Goal: Task Accomplishment & Management: Manage account settings

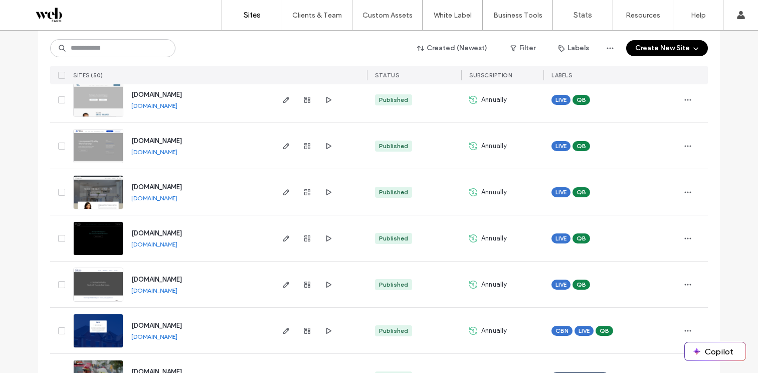
scroll to position [536, 0]
click at [304, 149] on icon "button" at bounding box center [308, 146] width 8 height 8
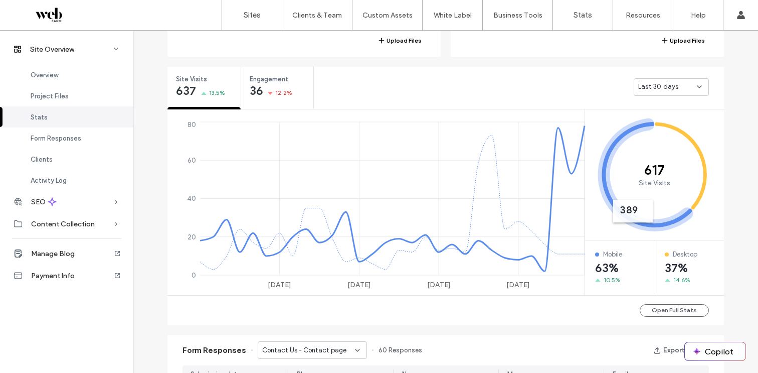
scroll to position [346, 0]
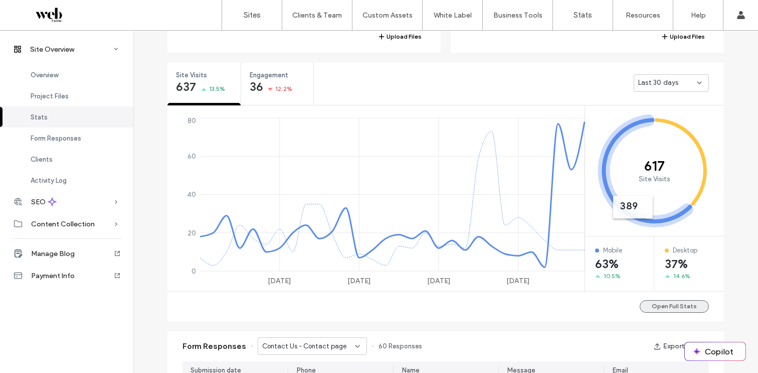
click at [669, 304] on button "Open Full Stats" at bounding box center [674, 306] width 69 height 13
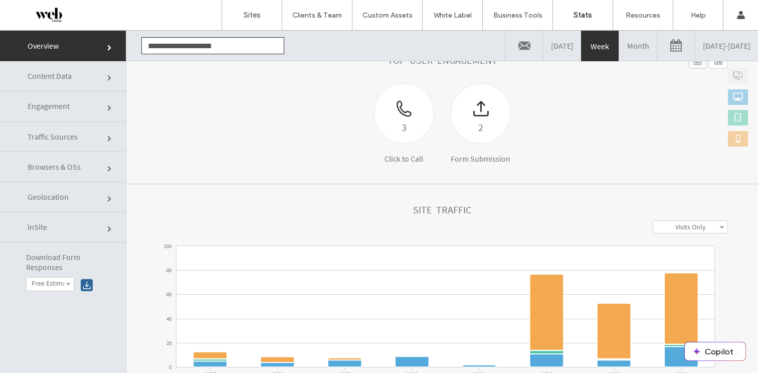
scroll to position [135, 0]
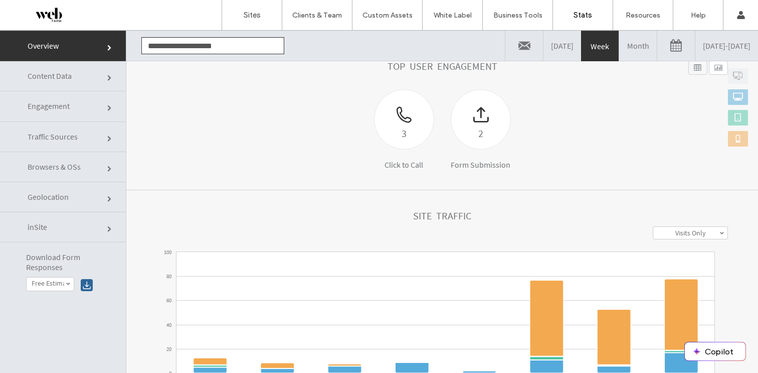
click at [620, 47] on link "Month" at bounding box center [639, 46] width 38 height 30
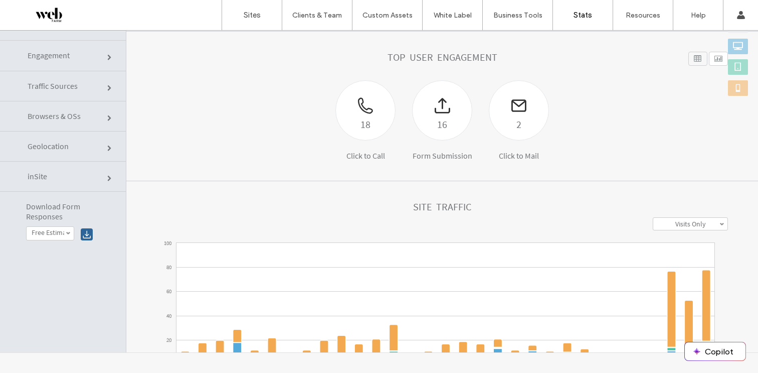
scroll to position [101, 0]
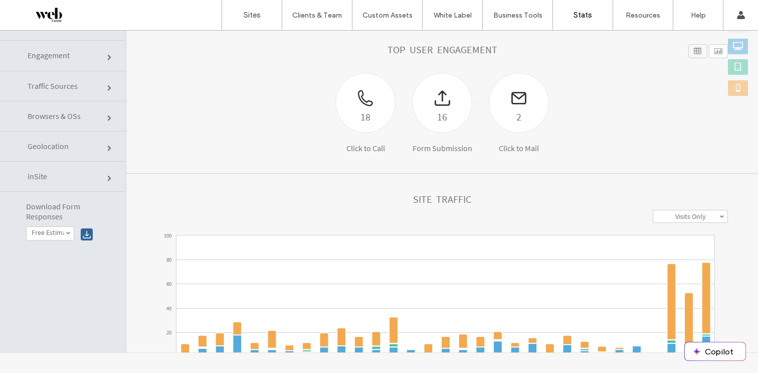
click at [70, 92] on link "Traffic Sources" at bounding box center [63, 86] width 126 height 30
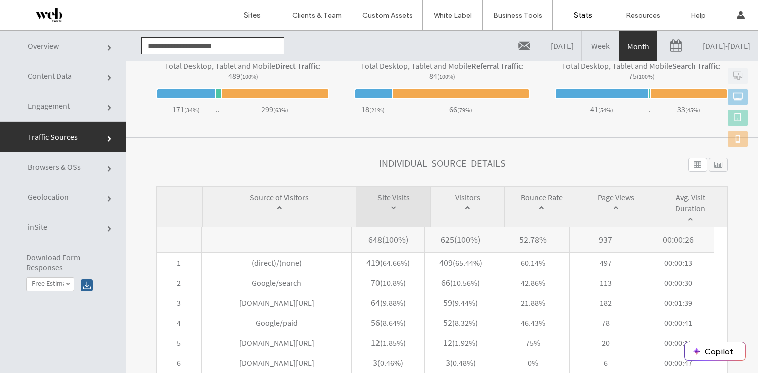
scroll to position [378, 0]
drag, startPoint x: 366, startPoint y: 240, endPoint x: 378, endPoint y: 240, distance: 12.0
click at [378, 240] on span "648 ( 100% )" at bounding box center [388, 239] width 72 height 25
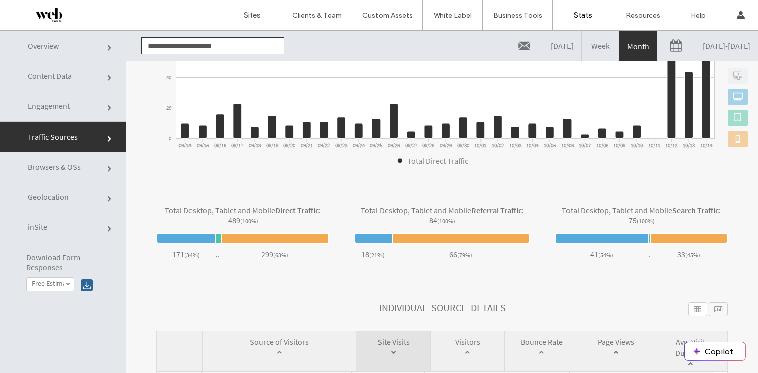
scroll to position [242, 0]
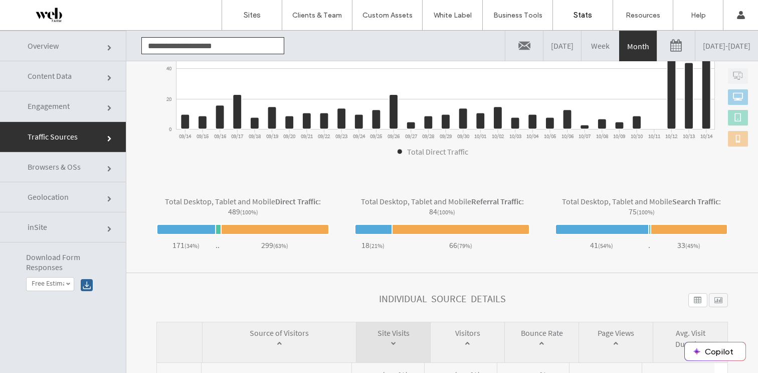
click at [100, 157] on link "Browsers & OSs" at bounding box center [63, 167] width 126 height 30
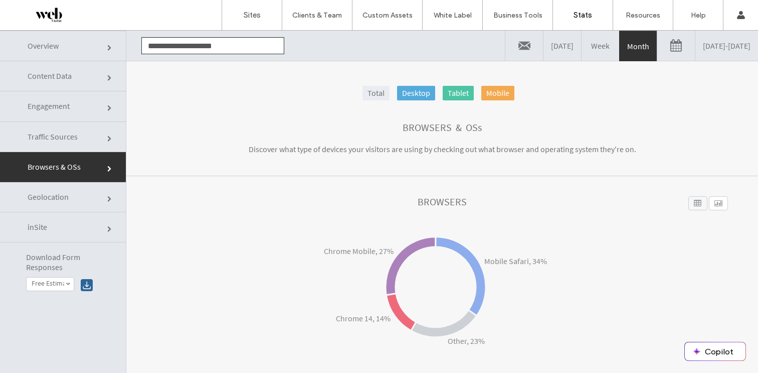
click at [89, 114] on link "Engagement" at bounding box center [63, 106] width 126 height 30
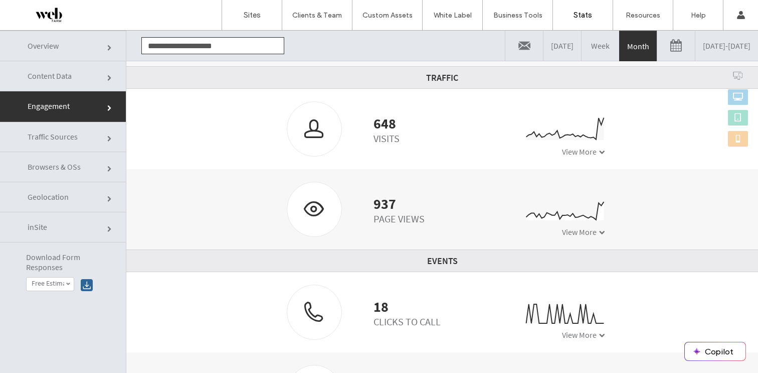
scroll to position [219, 0]
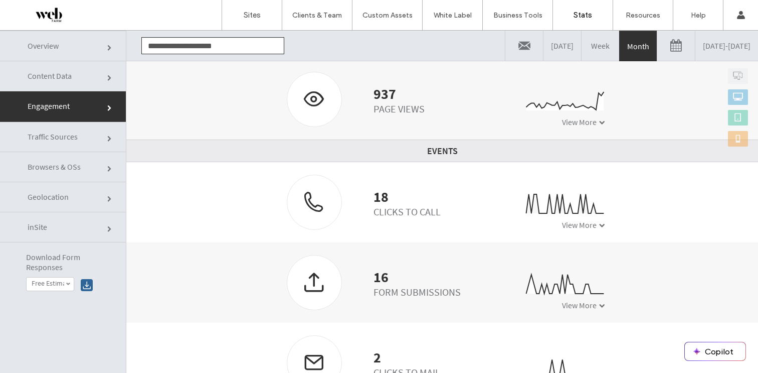
click at [74, 84] on link "Content Data" at bounding box center [63, 76] width 126 height 30
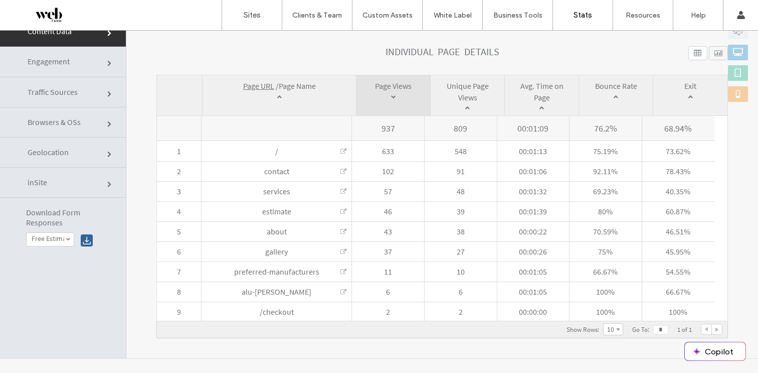
scroll to position [0, 0]
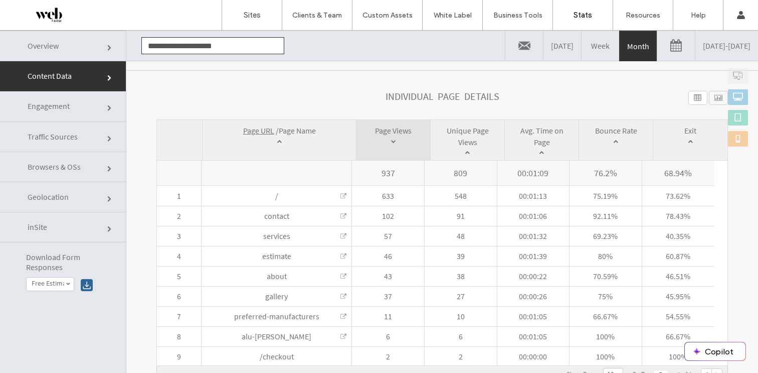
click at [506, 44] on link at bounding box center [525, 46] width 38 height 30
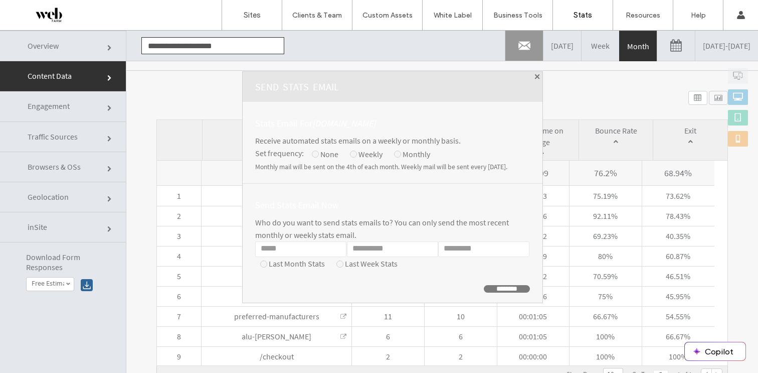
drag, startPoint x: 294, startPoint y: 168, endPoint x: 479, endPoint y: 178, distance: 184.4
click at [479, 178] on div "Stats Email For www.samborroofing.com Receive automated stats emails on a weekl…" at bounding box center [393, 143] width 300 height 82
click at [255, 243] on input "Email" at bounding box center [300, 249] width 91 height 16
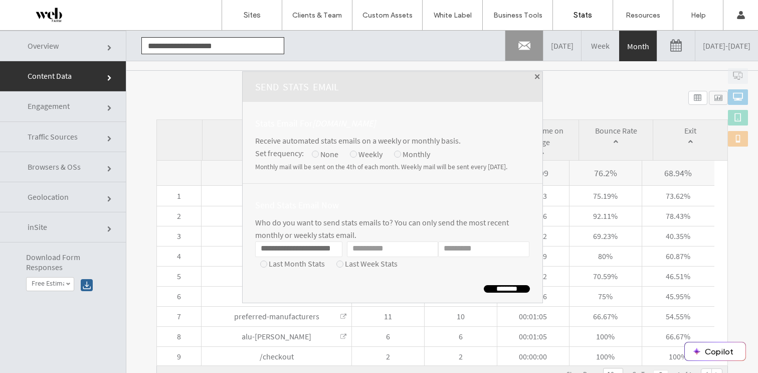
type input "**********"
type input "*****"
click at [484, 288] on input "********" at bounding box center [507, 289] width 46 height 8
click at [493, 76] on h1 "Send Stats Email" at bounding box center [393, 87] width 300 height 30
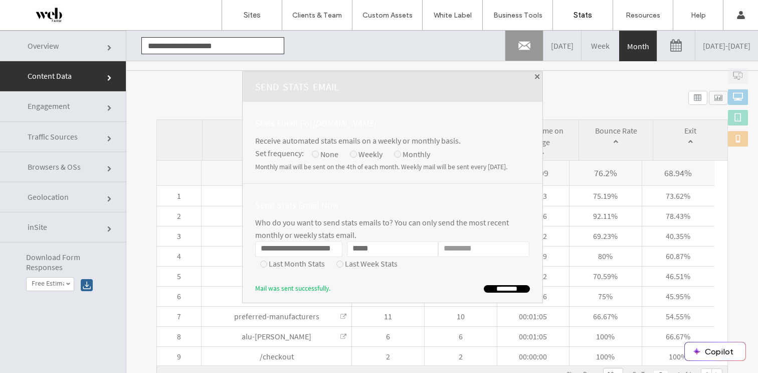
click at [535, 77] on span at bounding box center [537, 76] width 5 height 5
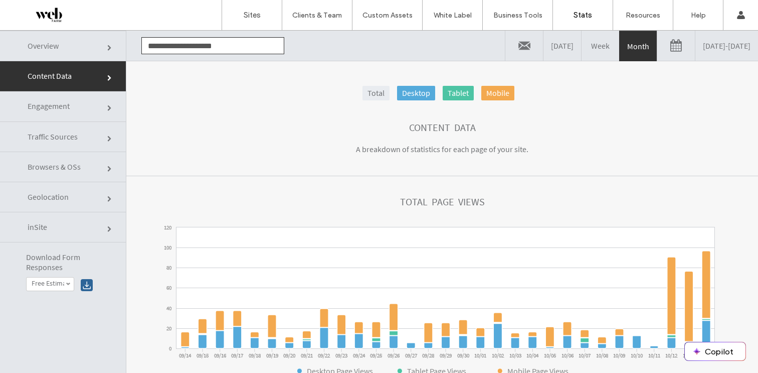
click at [696, 48] on link "09/14/2025 - 10/14/2025" at bounding box center [727, 46] width 63 height 30
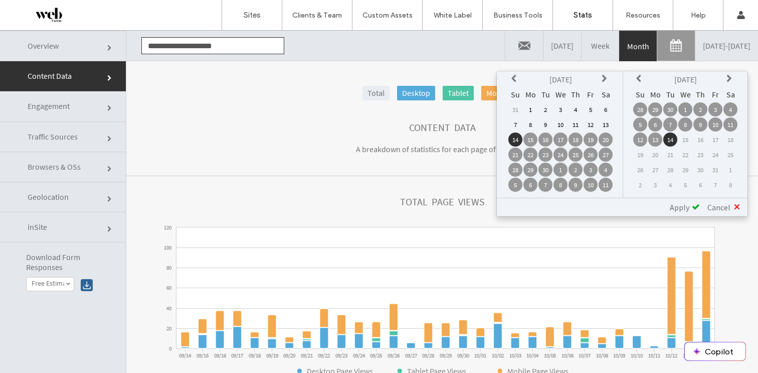
click at [513, 79] on icon at bounding box center [516, 79] width 8 height 8
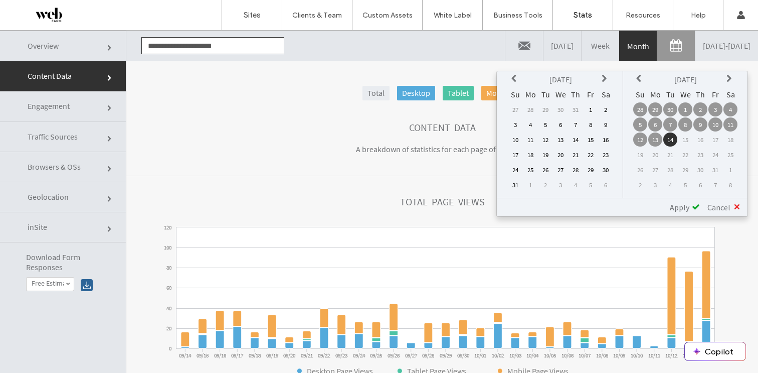
click at [580, 137] on td "14" at bounding box center [576, 139] width 14 height 14
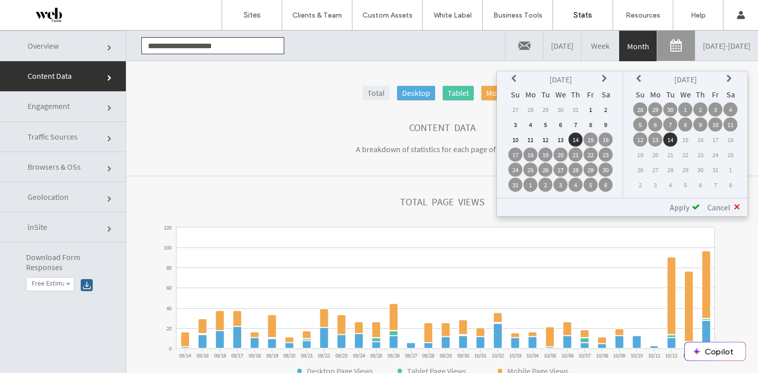
click at [589, 107] on td "1" at bounding box center [591, 109] width 14 height 14
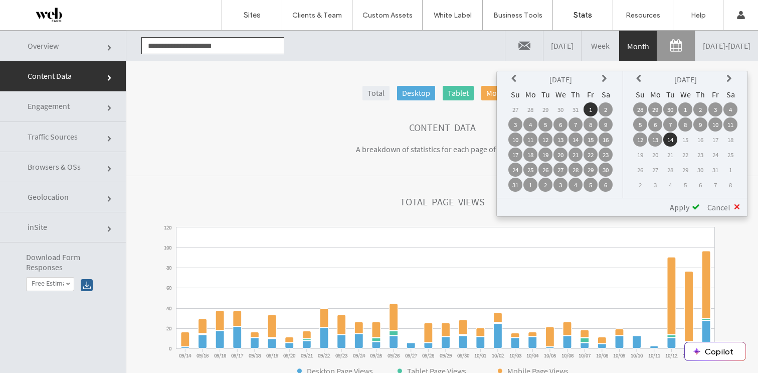
click at [641, 77] on icon at bounding box center [641, 79] width 8 height 8
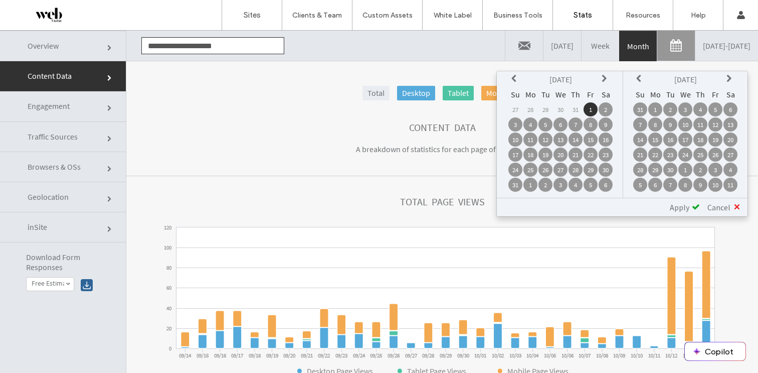
click at [674, 171] on td "30" at bounding box center [671, 170] width 14 height 14
click at [690, 207] on div "Apply" at bounding box center [682, 207] width 38 height 10
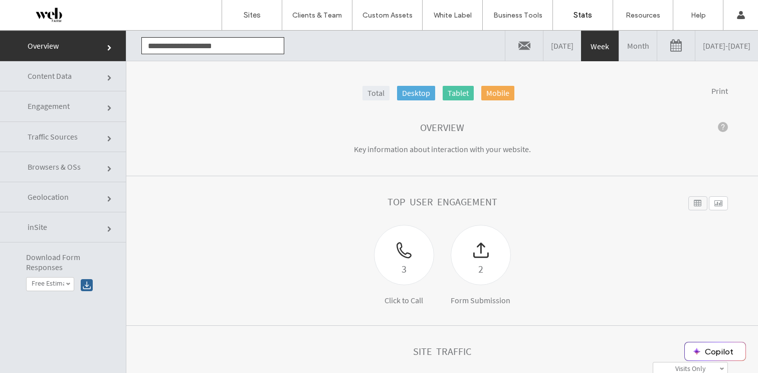
click at [620, 49] on link "Month" at bounding box center [639, 46] width 38 height 30
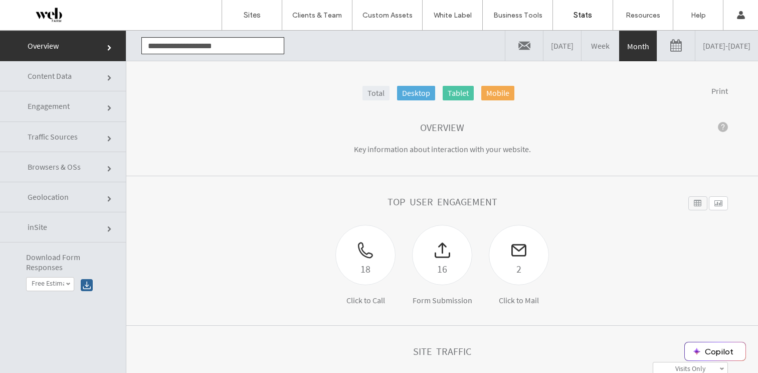
click at [658, 41] on link at bounding box center [677, 46] width 38 height 30
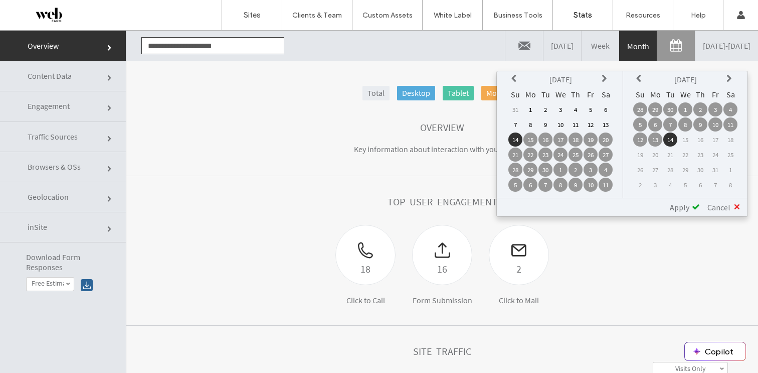
click at [514, 78] on icon at bounding box center [516, 79] width 8 height 8
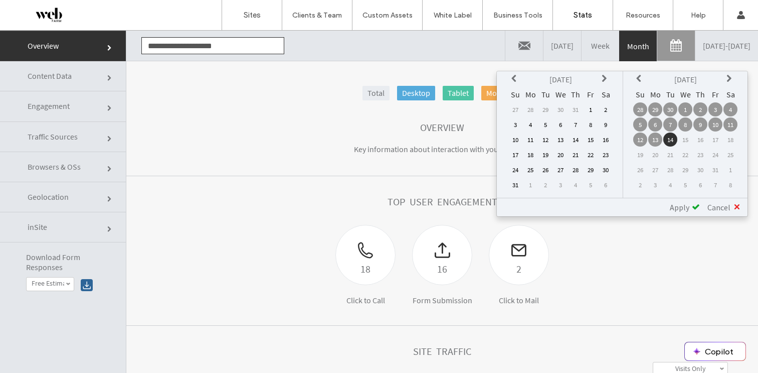
click at [592, 108] on td "1" at bounding box center [591, 109] width 14 height 14
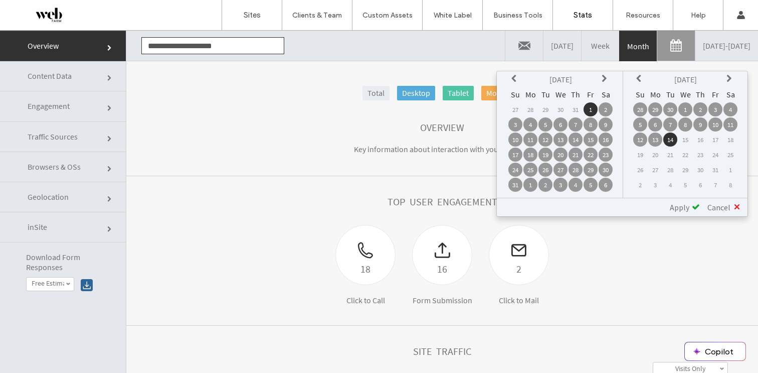
click at [640, 78] on icon at bounding box center [641, 79] width 8 height 8
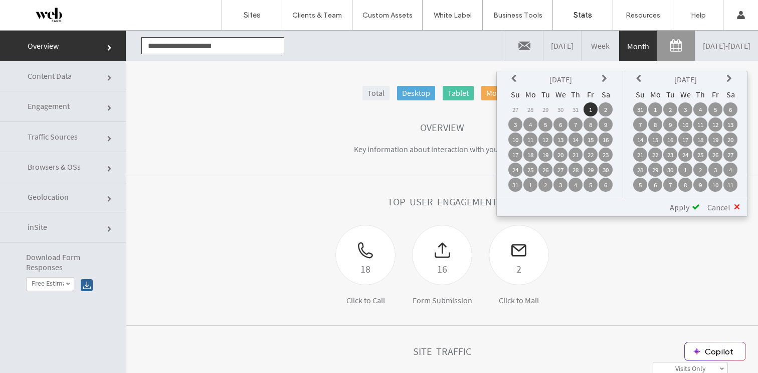
click at [669, 167] on td "30" at bounding box center [671, 170] width 14 height 14
click at [680, 208] on span "Apply" at bounding box center [680, 207] width 20 height 10
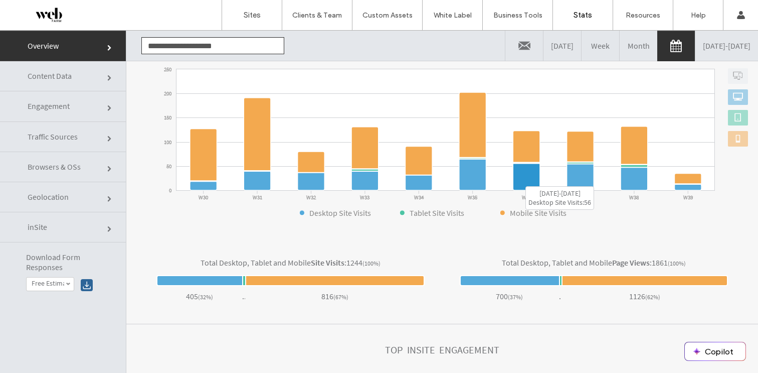
scroll to position [51, 0]
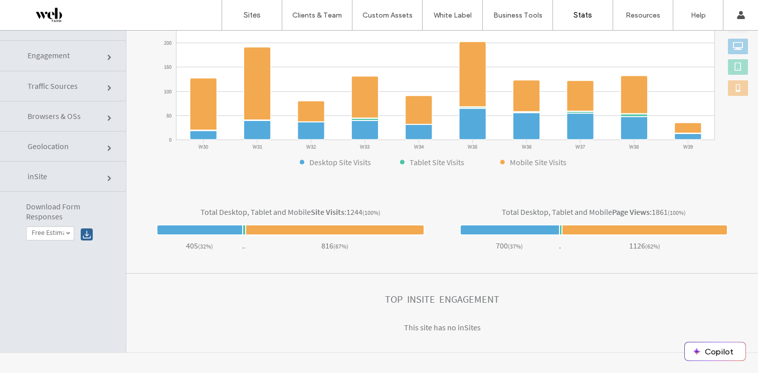
click at [59, 92] on link "Traffic Sources" at bounding box center [63, 86] width 126 height 30
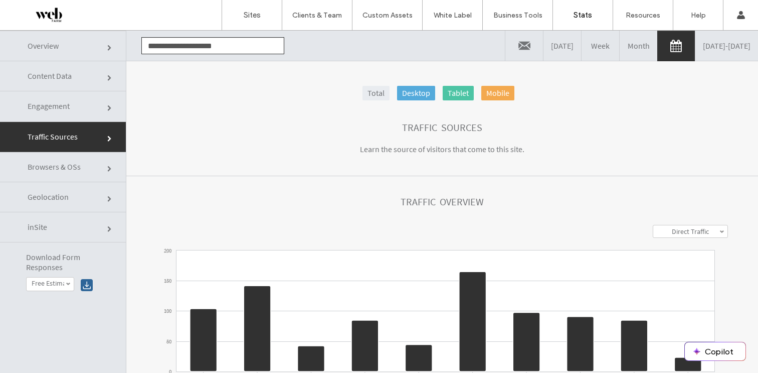
click at [55, 104] on span "Engagement" at bounding box center [49, 106] width 42 height 10
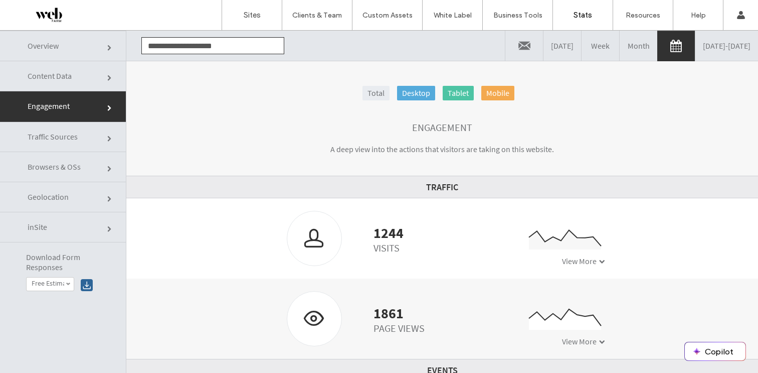
click at [56, 84] on link "Content Data" at bounding box center [63, 76] width 126 height 30
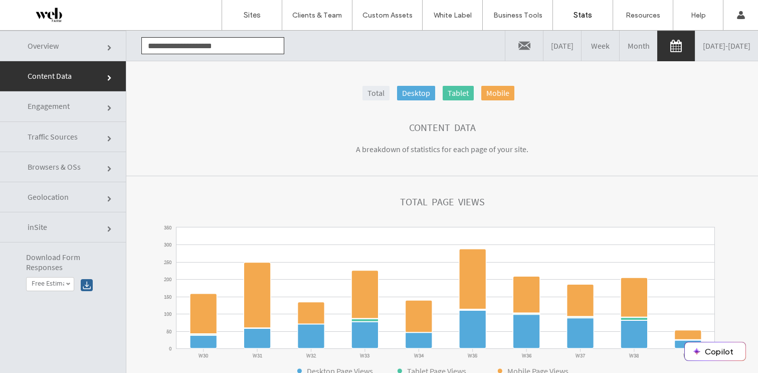
click at [71, 104] on link "Engagement" at bounding box center [63, 106] width 126 height 30
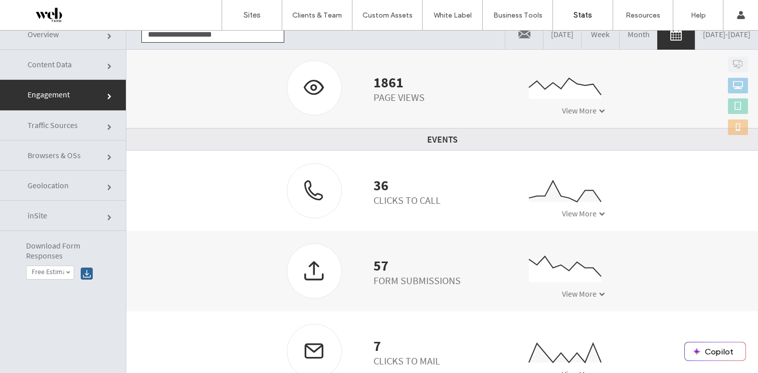
scroll to position [13, 0]
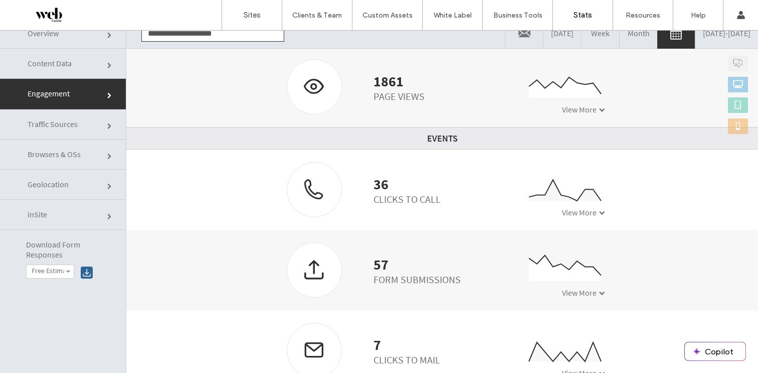
click at [69, 129] on link "Traffic Sources" at bounding box center [63, 124] width 126 height 30
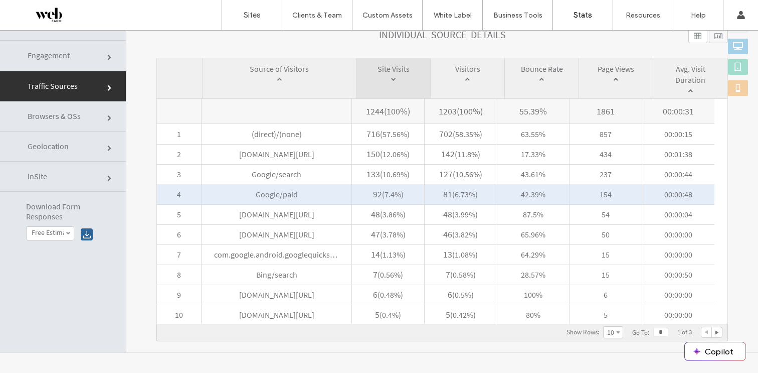
scroll to position [424, 0]
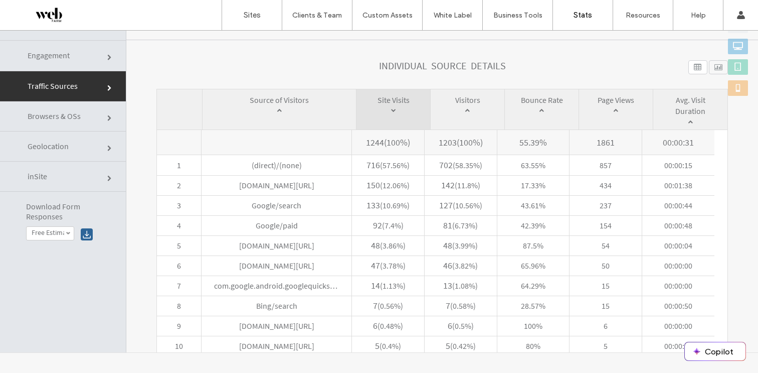
click at [67, 117] on span "Browsers & OSs" at bounding box center [54, 116] width 53 height 10
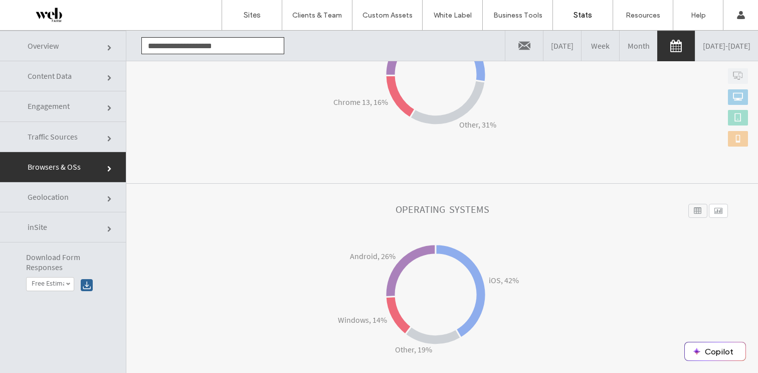
scroll to position [51, 0]
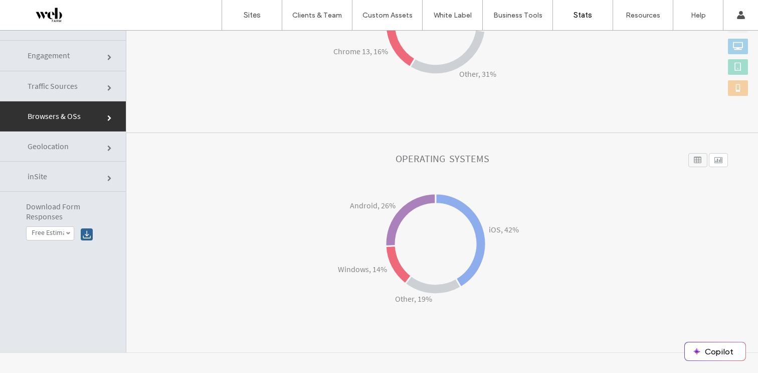
click at [64, 152] on link "Geolocation" at bounding box center [63, 146] width 126 height 30
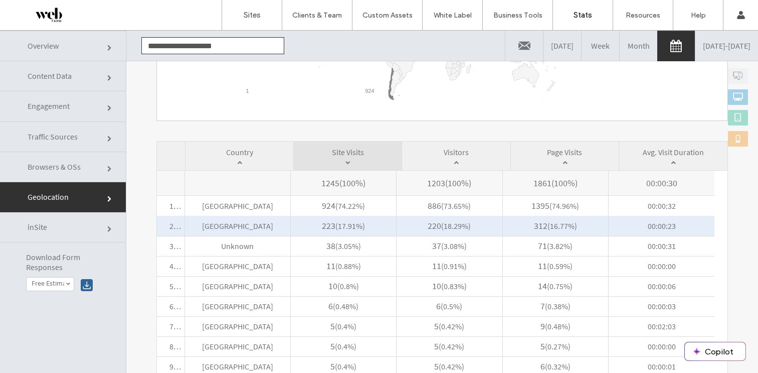
scroll to position [260, 0]
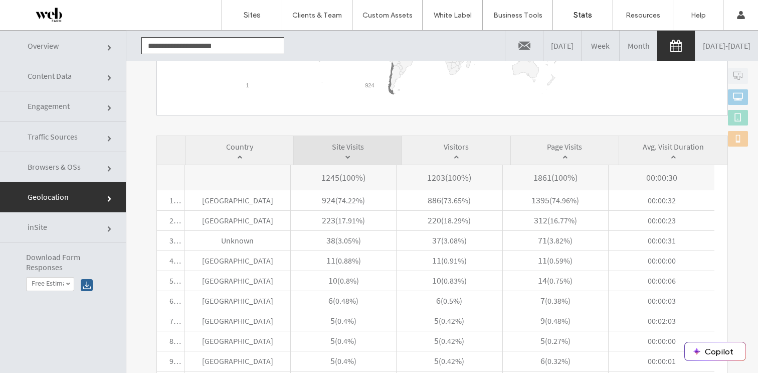
click at [75, 55] on link "Overview" at bounding box center [63, 46] width 126 height 31
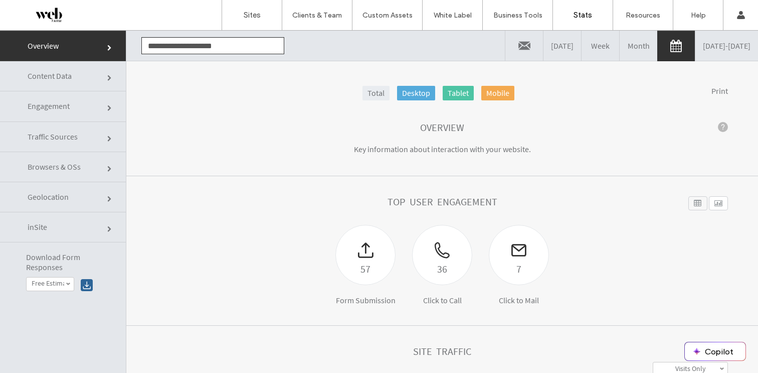
click at [75, 73] on link "Content Data" at bounding box center [63, 76] width 126 height 30
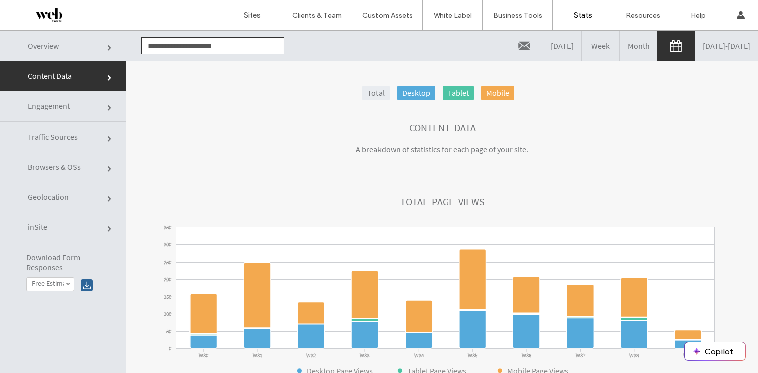
click at [63, 12] on div at bounding box center [65, 15] width 114 height 16
